Goal: Task Accomplishment & Management: Use online tool/utility

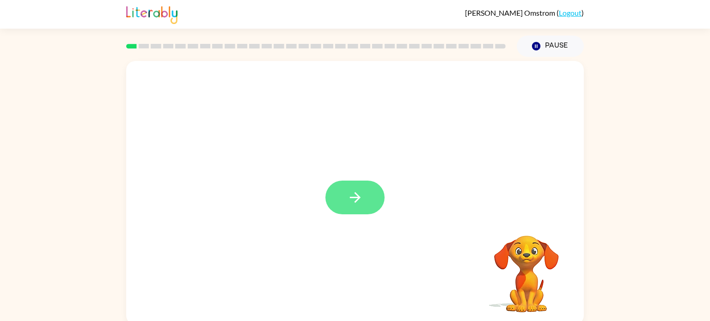
click at [347, 195] on icon "button" at bounding box center [355, 197] width 16 height 16
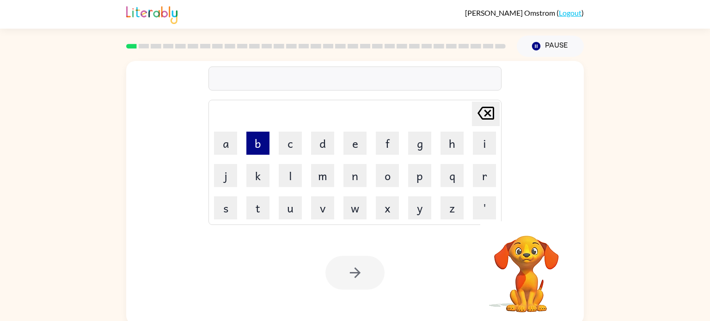
click at [262, 152] on button "b" at bounding box center [257, 143] width 23 height 23
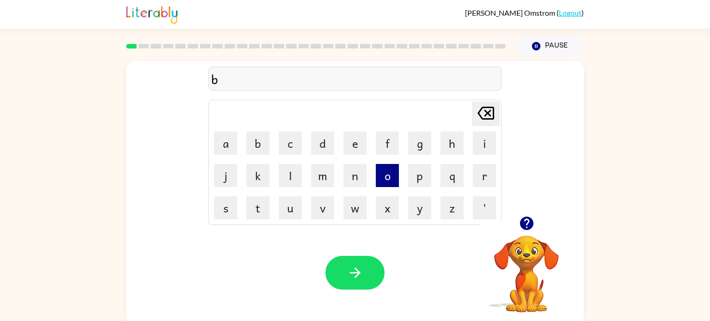
click at [388, 174] on button "o" at bounding box center [387, 175] width 23 height 23
click at [474, 174] on button "r" at bounding box center [484, 175] width 23 height 23
type button "r"
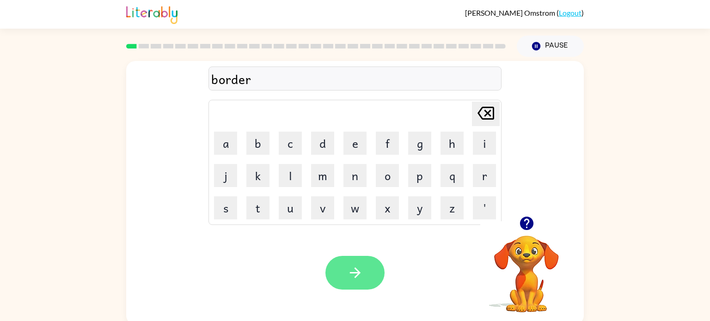
click at [360, 260] on button "button" at bounding box center [354, 273] width 59 height 34
click at [355, 274] on icon "button" at bounding box center [355, 273] width 16 height 16
click at [362, 277] on icon "button" at bounding box center [355, 273] width 16 height 16
click at [335, 261] on button "button" at bounding box center [354, 273] width 59 height 34
click at [360, 275] on icon "button" at bounding box center [355, 273] width 16 height 16
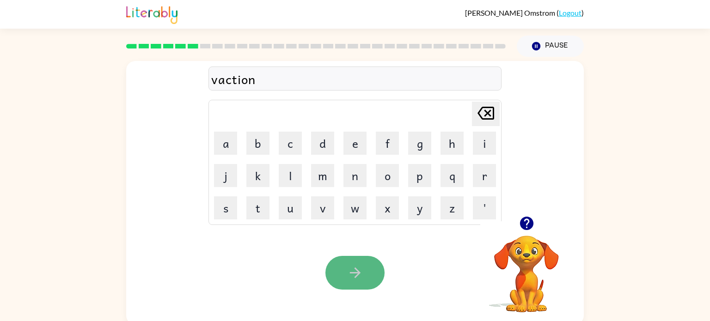
click at [344, 278] on button "button" at bounding box center [354, 273] width 59 height 34
click at [353, 276] on icon "button" at bounding box center [355, 273] width 16 height 16
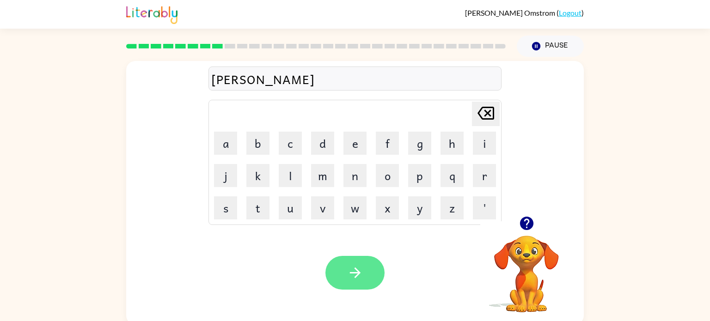
click at [360, 274] on icon "button" at bounding box center [355, 273] width 16 height 16
click at [374, 283] on button "button" at bounding box center [354, 273] width 59 height 34
click at [365, 274] on button "button" at bounding box center [354, 273] width 59 height 34
click at [357, 271] on icon "button" at bounding box center [354, 273] width 11 height 11
click at [352, 266] on icon "button" at bounding box center [355, 273] width 16 height 16
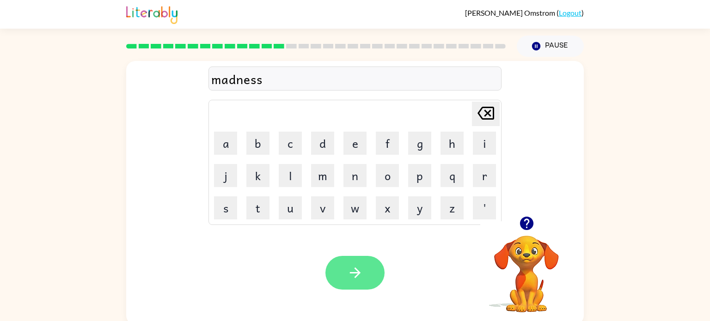
click at [344, 277] on button "button" at bounding box center [354, 273] width 59 height 34
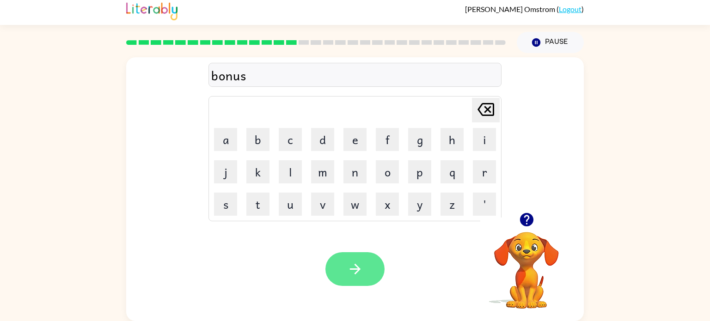
click at [363, 277] on button "button" at bounding box center [354, 269] width 59 height 34
click at [357, 279] on button "button" at bounding box center [354, 269] width 59 height 34
click at [371, 270] on button "button" at bounding box center [354, 269] width 59 height 34
click at [365, 278] on button "button" at bounding box center [354, 269] width 59 height 34
click at [341, 253] on button "button" at bounding box center [354, 269] width 59 height 34
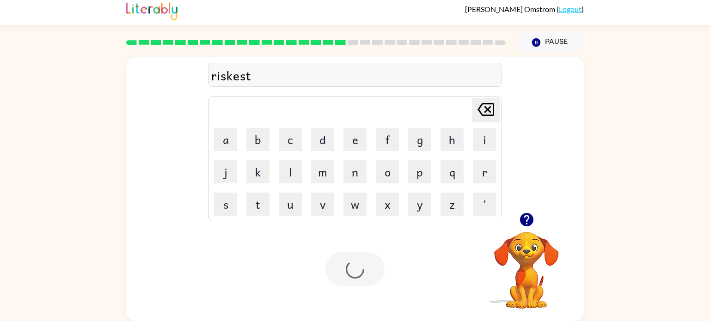
click at [360, 275] on div at bounding box center [354, 269] width 59 height 34
click at [350, 274] on icon "button" at bounding box center [355, 269] width 16 height 16
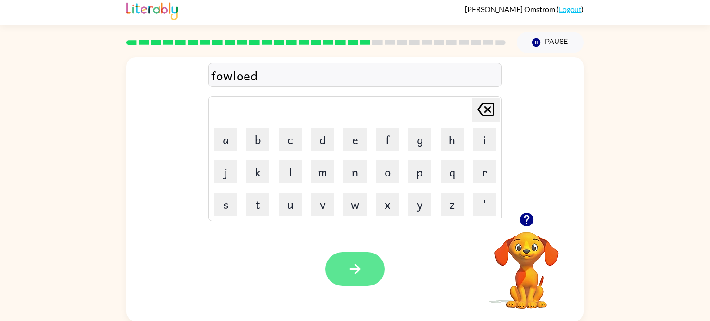
click at [335, 275] on button "button" at bounding box center [354, 269] width 59 height 34
click at [356, 267] on icon "button" at bounding box center [355, 269] width 16 height 16
click at [328, 266] on button "button" at bounding box center [354, 269] width 59 height 34
click at [363, 273] on button "button" at bounding box center [354, 269] width 59 height 34
click at [341, 274] on button "button" at bounding box center [354, 269] width 59 height 34
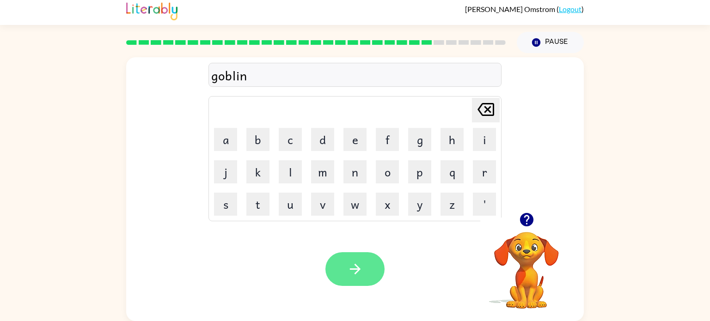
click at [347, 252] on button "button" at bounding box center [354, 269] width 59 height 34
click at [340, 268] on button "button" at bounding box center [354, 269] width 59 height 34
click at [347, 258] on button "button" at bounding box center [354, 269] width 59 height 34
click at [359, 274] on icon "button" at bounding box center [355, 269] width 16 height 16
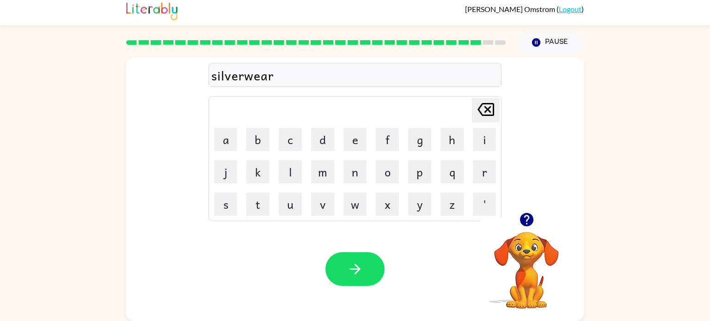
scroll to position [0, 0]
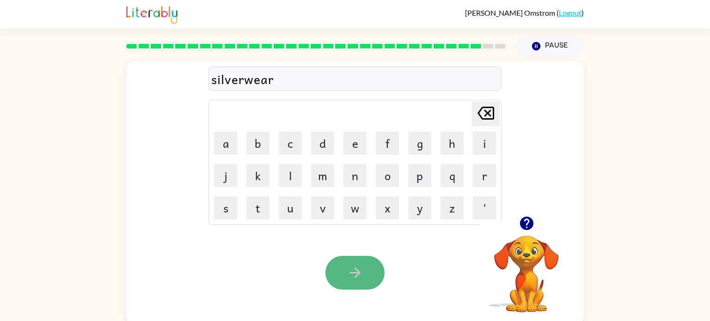
click at [346, 265] on button "button" at bounding box center [354, 273] width 59 height 34
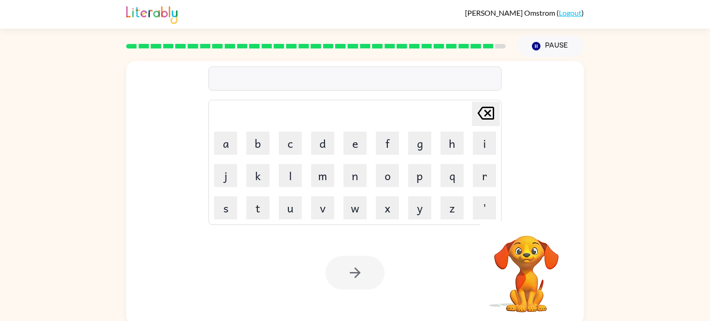
scroll to position [4, 0]
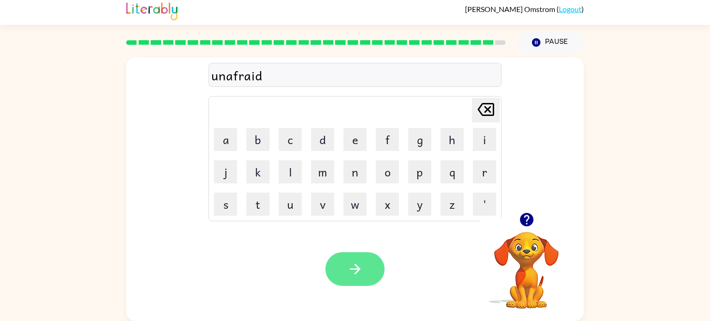
click at [352, 269] on icon "button" at bounding box center [354, 269] width 11 height 11
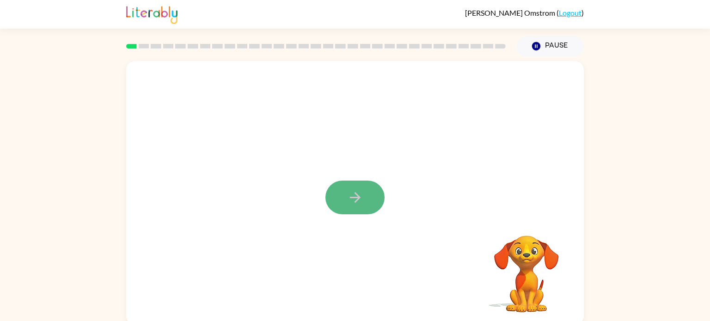
click at [338, 202] on button "button" at bounding box center [354, 198] width 59 height 34
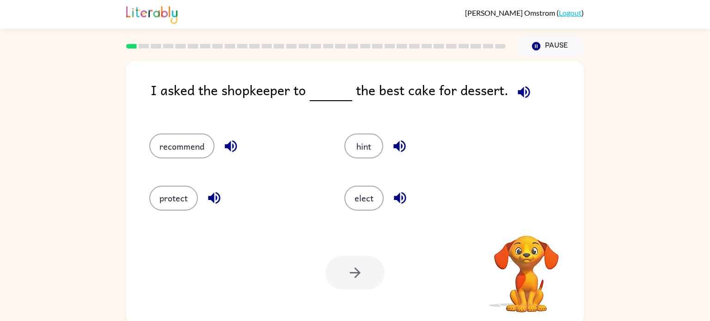
click at [520, 95] on icon "button" at bounding box center [523, 92] width 12 height 12
click at [352, 201] on button "elect" at bounding box center [363, 198] width 39 height 25
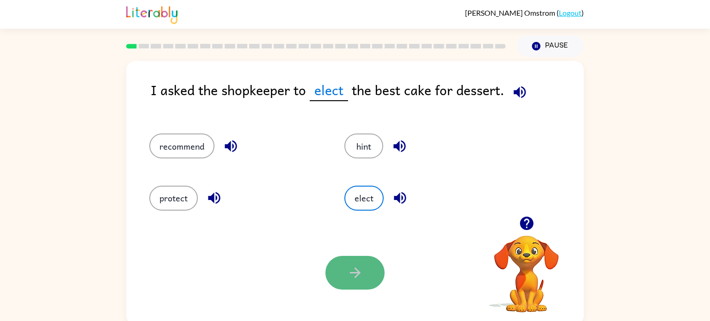
click at [360, 288] on button "button" at bounding box center [354, 273] width 59 height 34
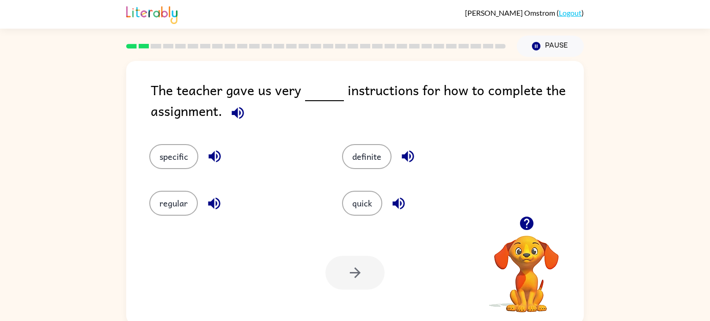
click at [237, 115] on icon "button" at bounding box center [237, 113] width 12 height 12
click at [171, 167] on button "specific" at bounding box center [173, 156] width 49 height 25
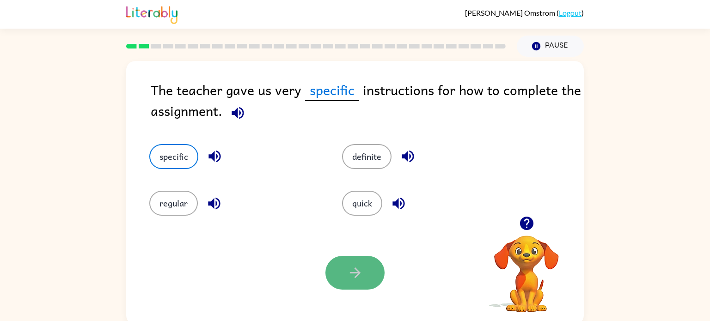
click at [341, 267] on button "button" at bounding box center [354, 273] width 59 height 34
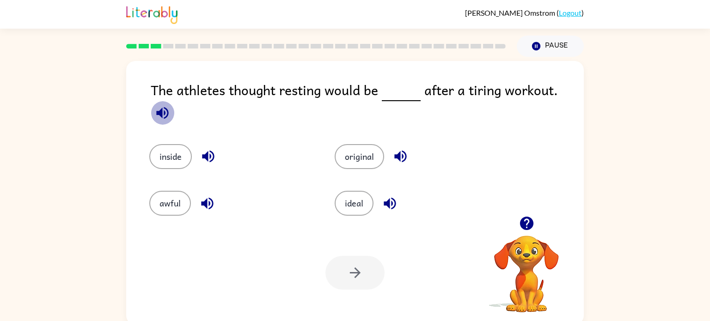
click at [170, 105] on icon "button" at bounding box center [162, 113] width 16 height 16
click at [350, 197] on button "ideal" at bounding box center [354, 203] width 39 height 25
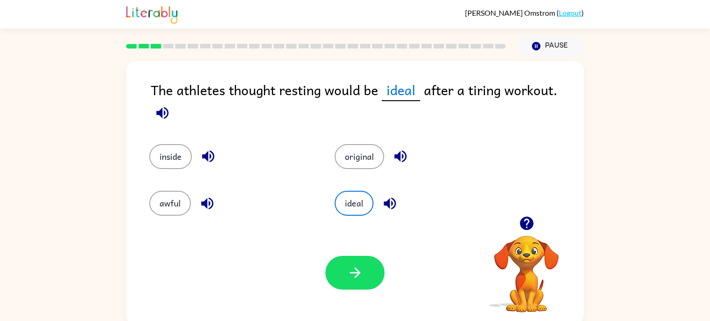
click at [387, 200] on icon "button" at bounding box center [390, 203] width 12 height 12
click at [355, 275] on icon "button" at bounding box center [355, 273] width 16 height 16
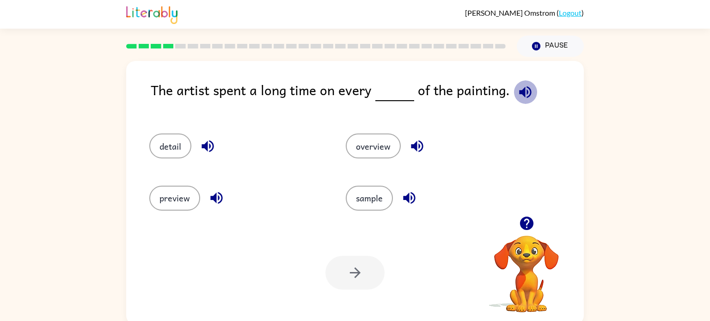
click at [522, 93] on icon "button" at bounding box center [525, 92] width 16 height 16
click at [163, 152] on button "detail" at bounding box center [170, 146] width 42 height 25
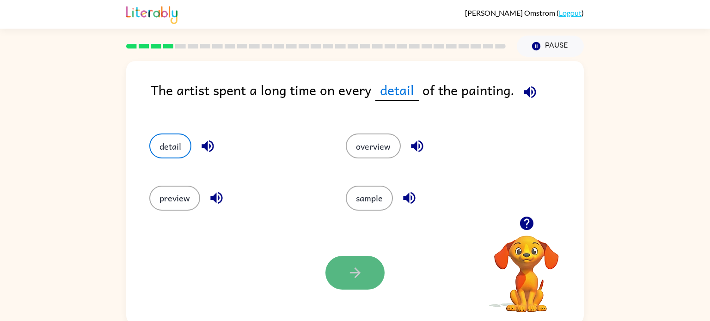
click at [371, 279] on button "button" at bounding box center [354, 273] width 59 height 34
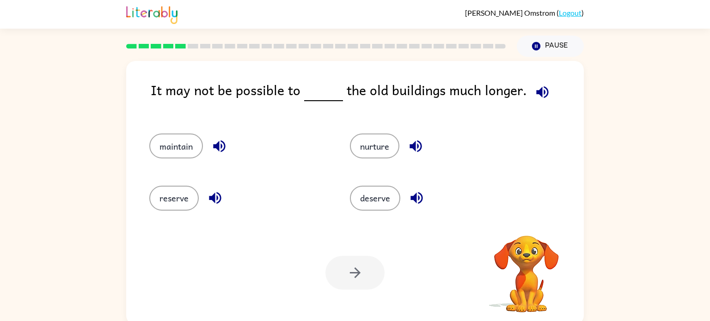
click at [534, 95] on icon "button" at bounding box center [542, 92] width 16 height 16
click at [178, 137] on button "maintain" at bounding box center [176, 146] width 54 height 25
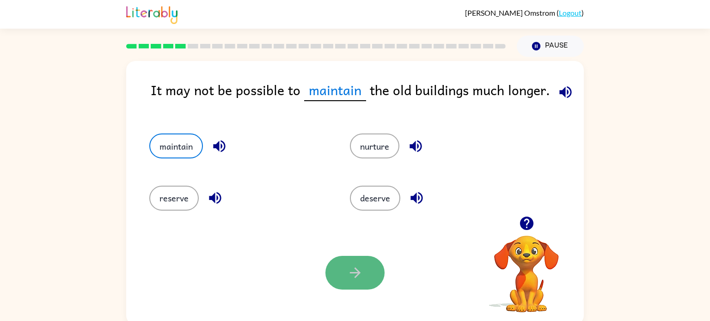
click at [336, 267] on button "button" at bounding box center [354, 273] width 59 height 34
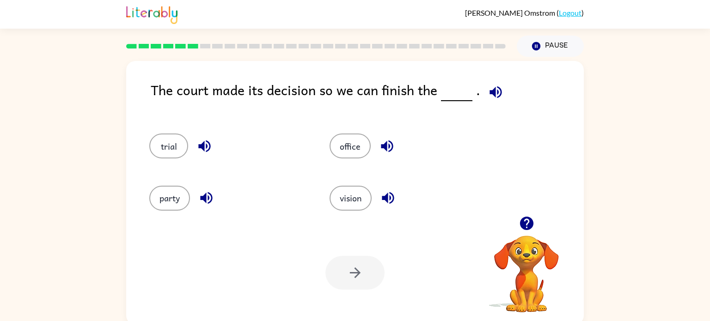
click at [491, 89] on icon "button" at bounding box center [495, 92] width 12 height 12
click at [350, 199] on button "vision" at bounding box center [350, 198] width 42 height 25
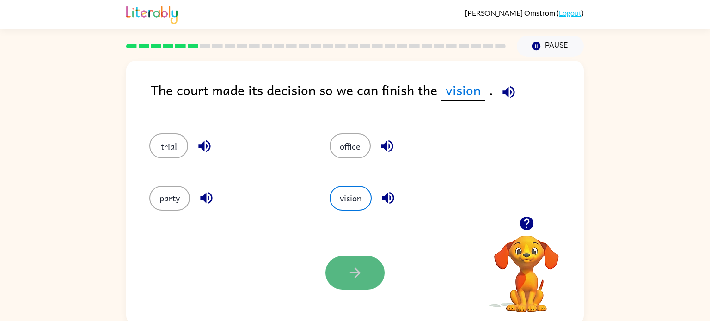
click at [335, 278] on button "button" at bounding box center [354, 273] width 59 height 34
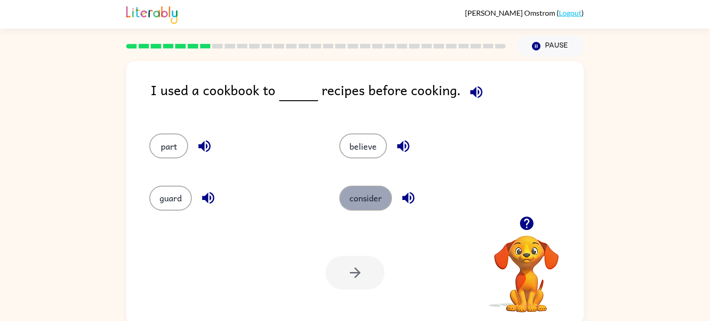
click at [347, 201] on button "consider" at bounding box center [365, 198] width 53 height 25
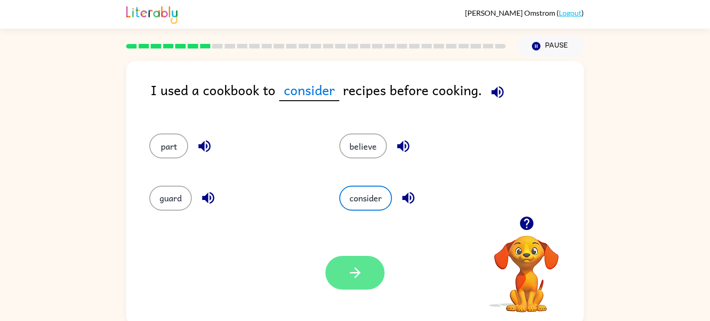
click at [348, 274] on icon "button" at bounding box center [355, 273] width 16 height 16
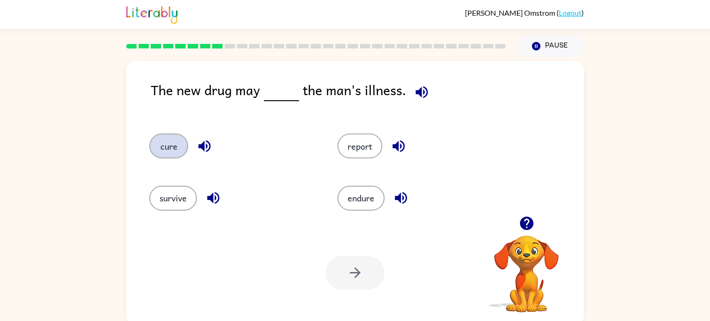
click at [170, 142] on button "cure" at bounding box center [168, 146] width 39 height 25
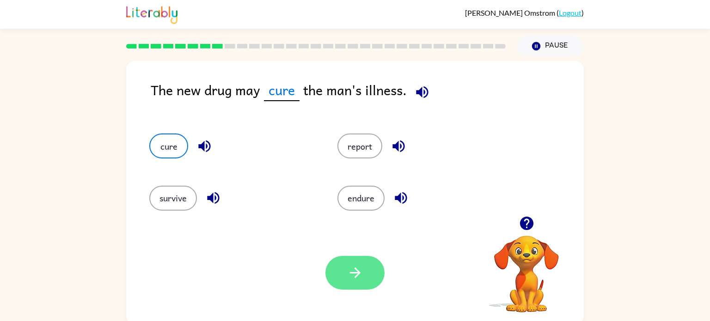
click at [344, 268] on button "button" at bounding box center [354, 273] width 59 height 34
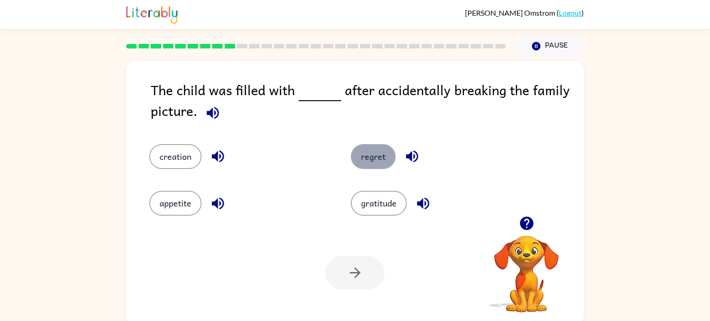
click at [377, 159] on button "regret" at bounding box center [373, 156] width 45 height 25
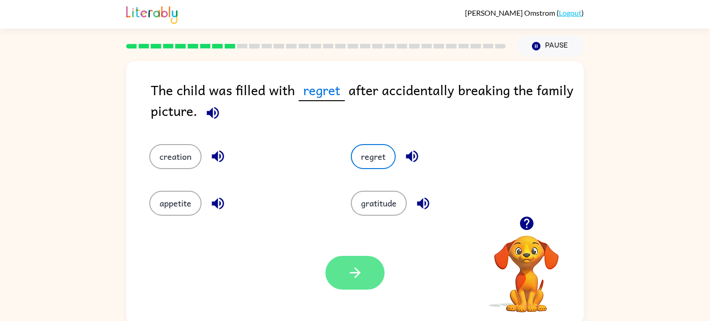
click at [332, 274] on button "button" at bounding box center [354, 273] width 59 height 34
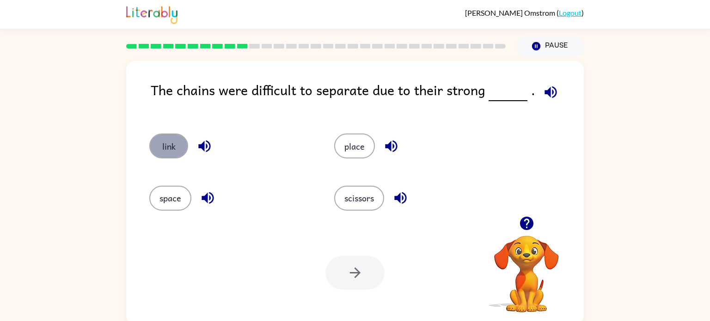
click at [154, 150] on button "link" at bounding box center [168, 146] width 39 height 25
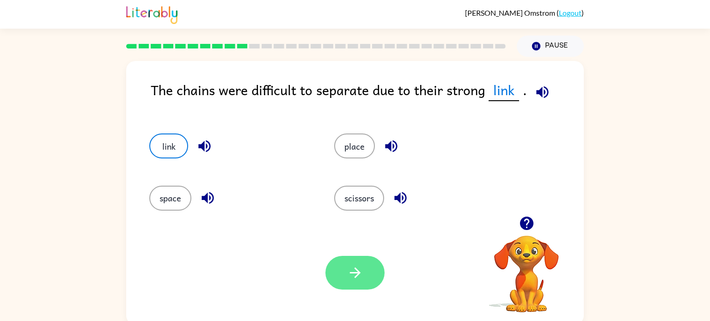
click at [362, 268] on icon "button" at bounding box center [355, 273] width 16 height 16
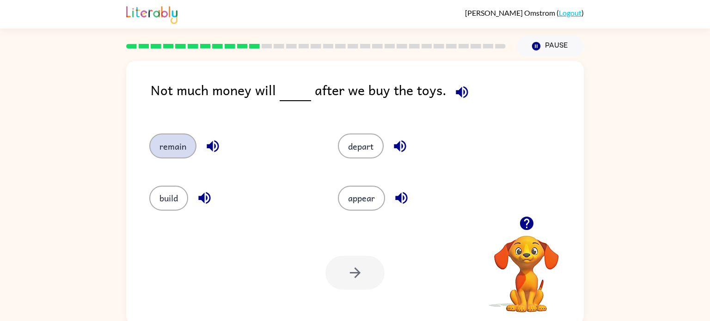
click at [178, 138] on button "remain" at bounding box center [172, 146] width 47 height 25
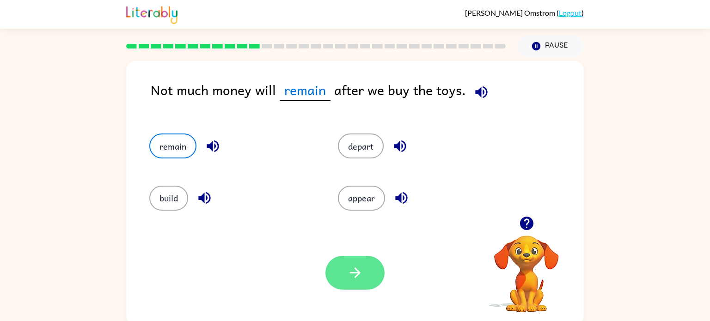
click at [347, 266] on icon "button" at bounding box center [355, 273] width 16 height 16
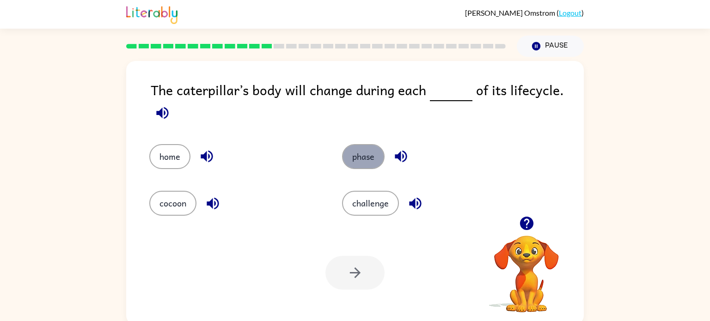
click at [366, 159] on button "phase" at bounding box center [363, 156] width 43 height 25
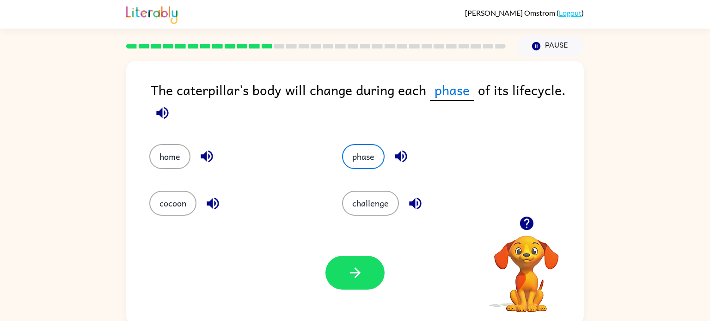
click at [357, 253] on div "Your browser must support playing .mp4 files to use Literably. Please try using…" at bounding box center [354, 273] width 457 height 104
click at [353, 268] on icon "button" at bounding box center [355, 273] width 16 height 16
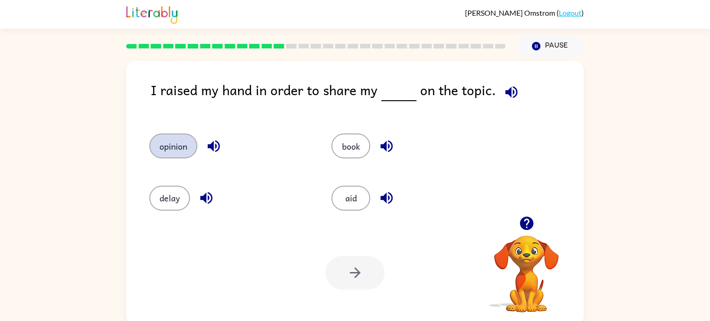
click at [185, 145] on button "opinion" at bounding box center [173, 146] width 48 height 25
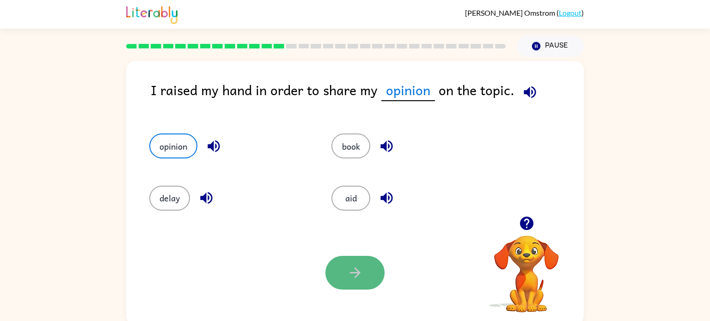
click at [368, 271] on button "button" at bounding box center [354, 273] width 59 height 34
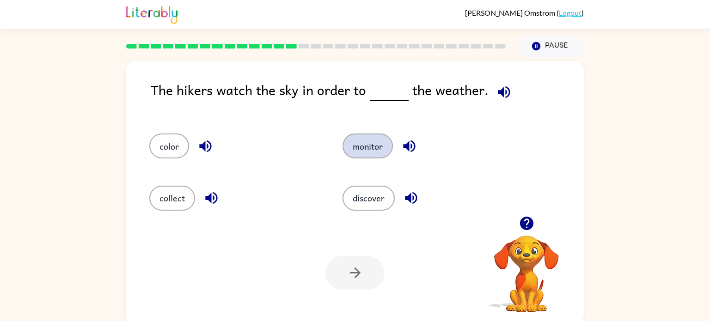
click at [379, 158] on button "monitor" at bounding box center [367, 146] width 50 height 25
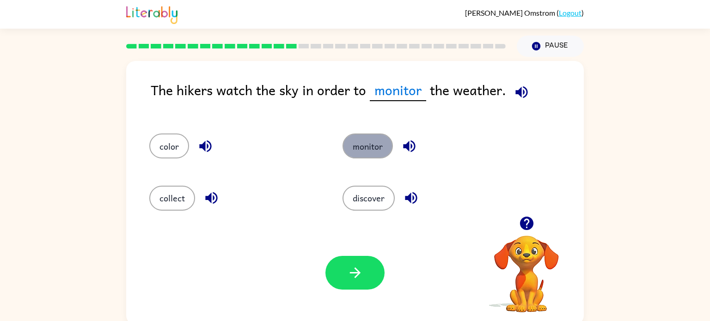
click at [379, 158] on button "monitor" at bounding box center [367, 146] width 50 height 25
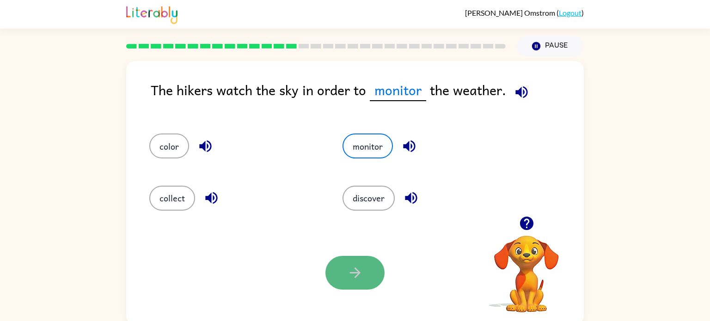
click at [365, 276] on button "button" at bounding box center [354, 273] width 59 height 34
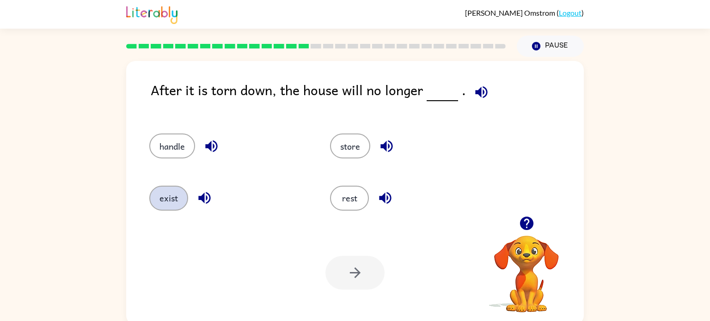
click at [171, 201] on button "exist" at bounding box center [168, 198] width 39 height 25
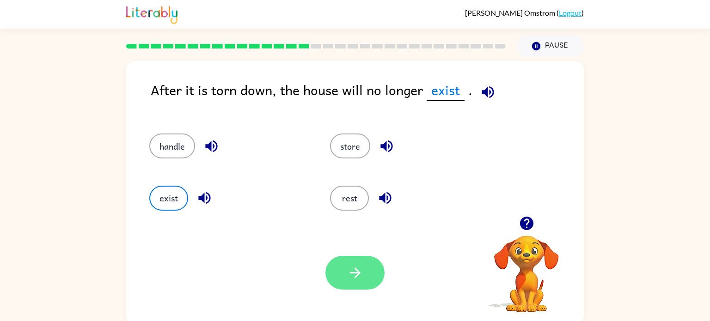
click at [338, 263] on button "button" at bounding box center [354, 273] width 59 height 34
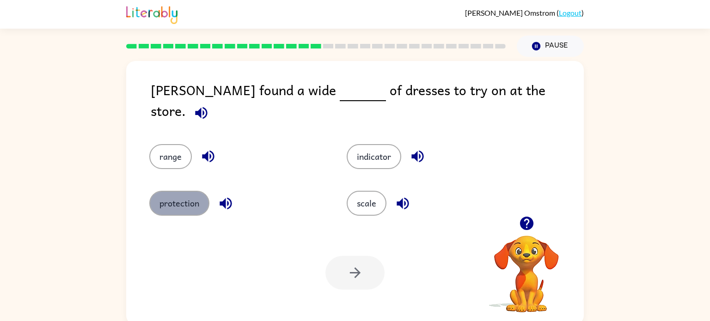
click at [187, 201] on button "protection" at bounding box center [179, 203] width 60 height 25
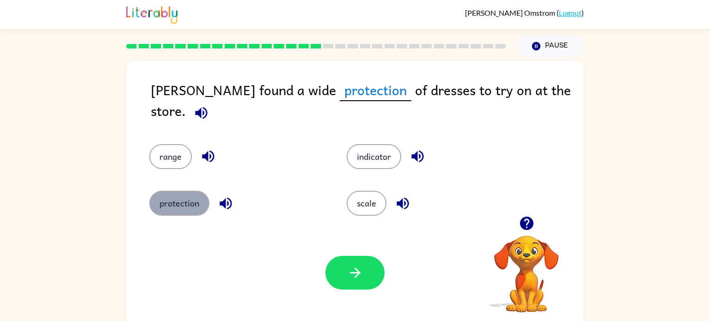
click at [187, 201] on button "protection" at bounding box center [179, 203] width 60 height 25
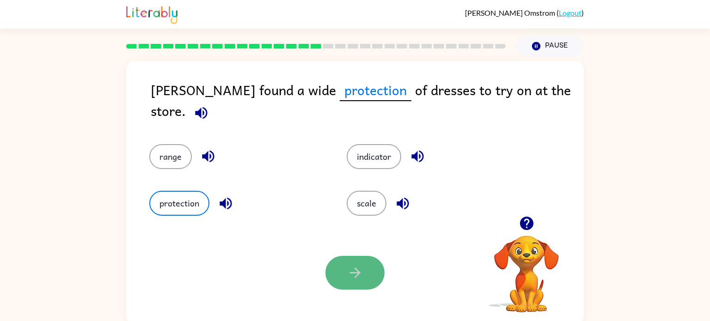
click at [350, 277] on icon "button" at bounding box center [355, 273] width 16 height 16
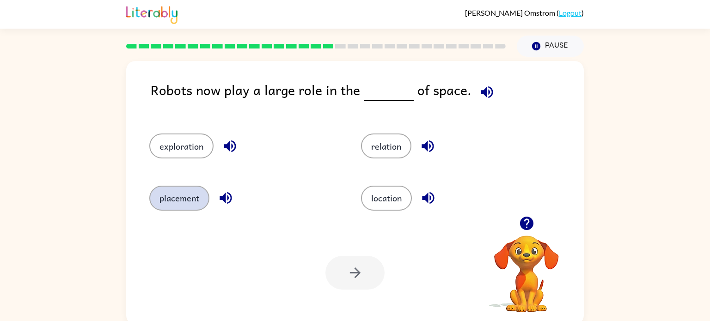
click at [171, 195] on button "placement" at bounding box center [179, 198] width 60 height 25
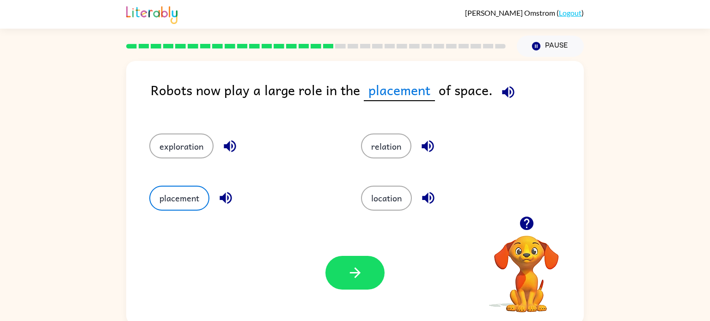
click at [332, 255] on div "Your browser must support playing .mp4 files to use Literably. Please try using…" at bounding box center [354, 273] width 457 height 104
click at [354, 274] on icon "button" at bounding box center [355, 273] width 16 height 16
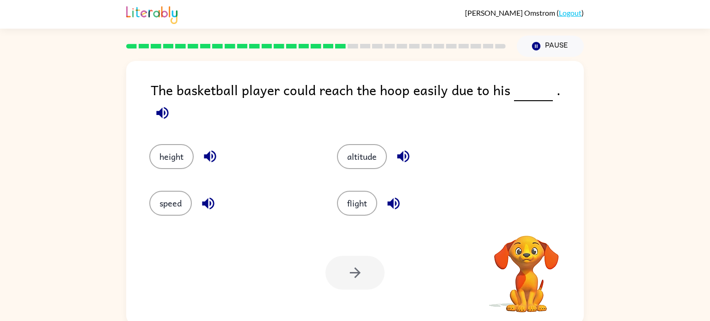
click at [304, 208] on div "speed" at bounding box center [232, 203] width 166 height 25
click at [149, 144] on div "height" at bounding box center [232, 156] width 166 height 25
click at [152, 144] on button "height" at bounding box center [171, 156] width 44 height 25
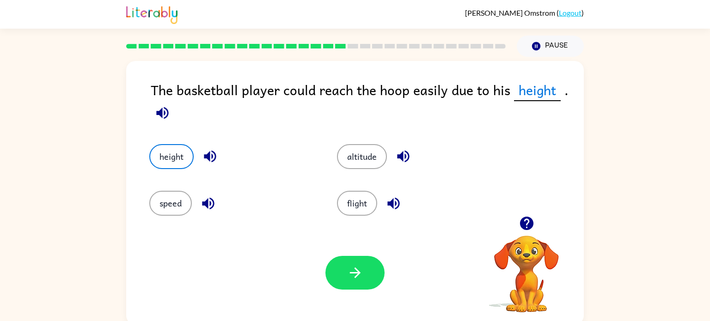
click at [337, 291] on div "Your browser must support playing .mp4 files to use Literably. Please try using…" at bounding box center [354, 273] width 457 height 104
click at [336, 269] on button "button" at bounding box center [354, 273] width 59 height 34
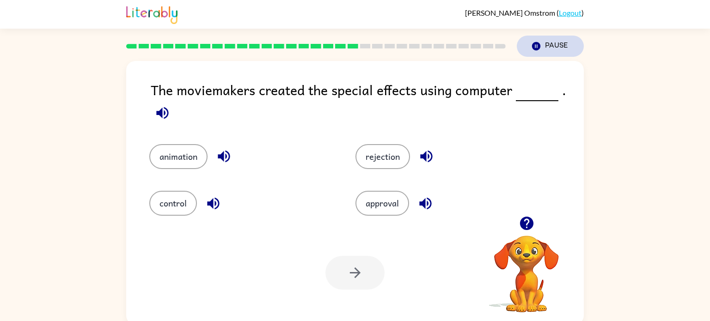
click at [533, 46] on icon "button" at bounding box center [536, 46] width 8 height 8
